Goal: Book appointment/travel/reservation

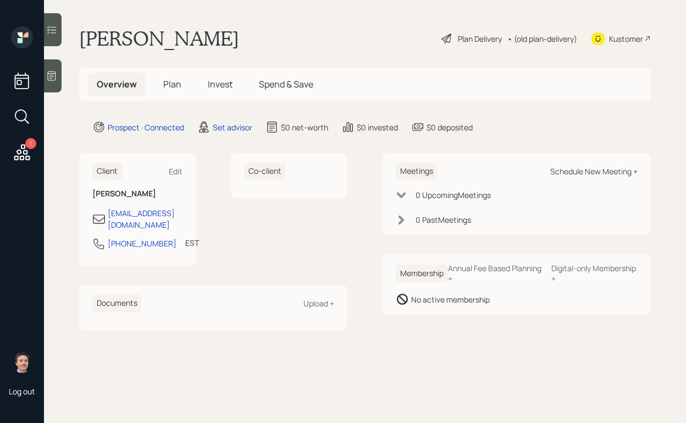
click at [574, 174] on div "Schedule New Meeting +" at bounding box center [593, 171] width 87 height 10
select select "round-robin"
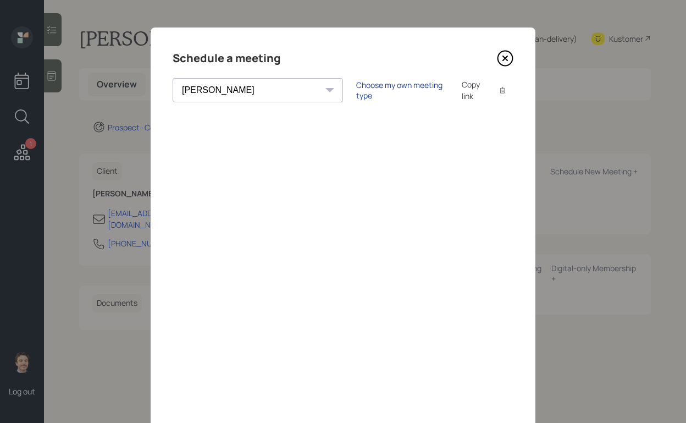
click at [356, 90] on div "Choose my own meeting type" at bounding box center [402, 90] width 92 height 21
click at [512, 53] on icon at bounding box center [505, 58] width 16 height 16
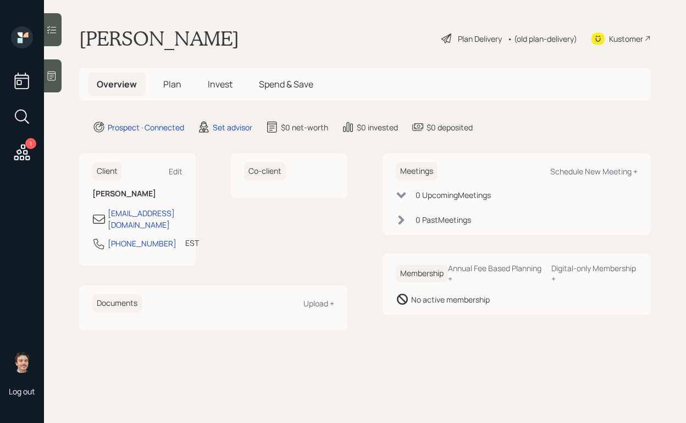
click at [58, 79] on div at bounding box center [53, 75] width 18 height 33
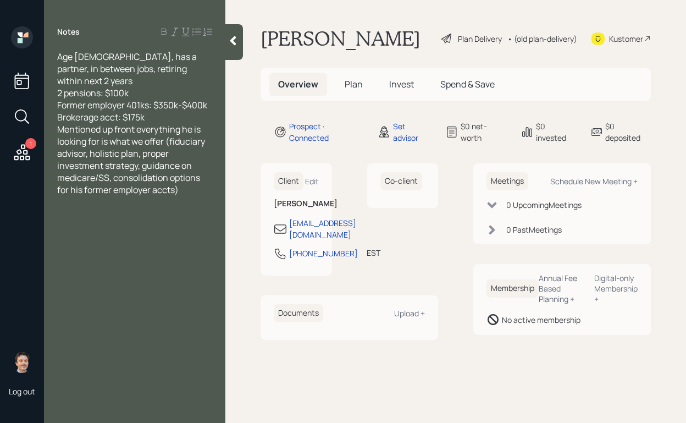
click at [187, 111] on div "Brokerage acct: $175k" at bounding box center [134, 117] width 155 height 12
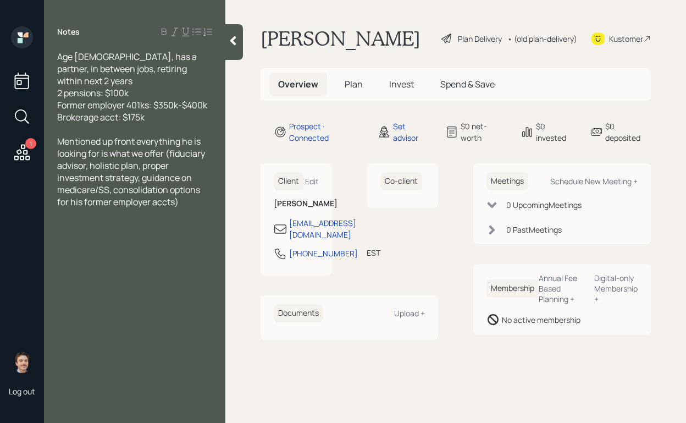
click at [230, 47] on div at bounding box center [234, 42] width 18 height 36
